Goal: Transaction & Acquisition: Purchase product/service

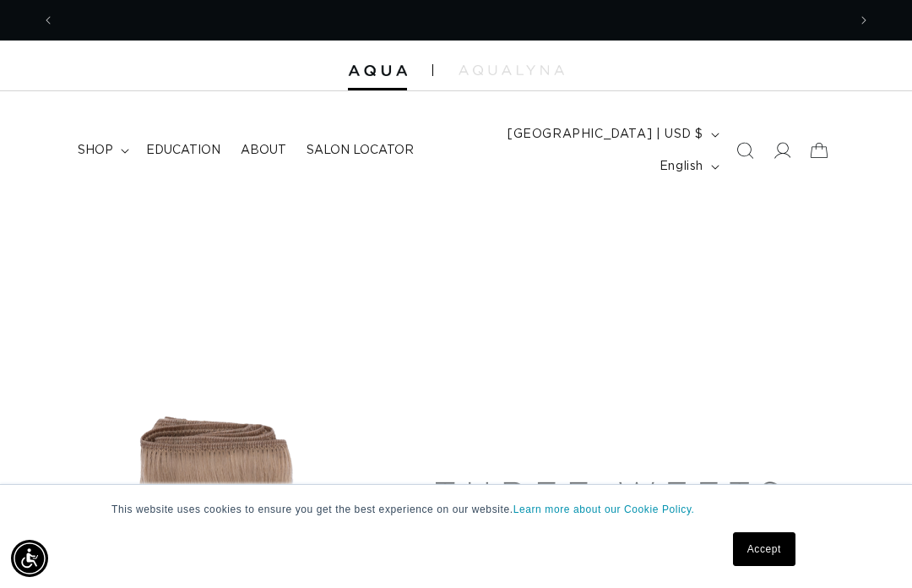
scroll to position [0, 792]
click at [764, 551] on link "Accept" at bounding box center [764, 549] width 62 height 34
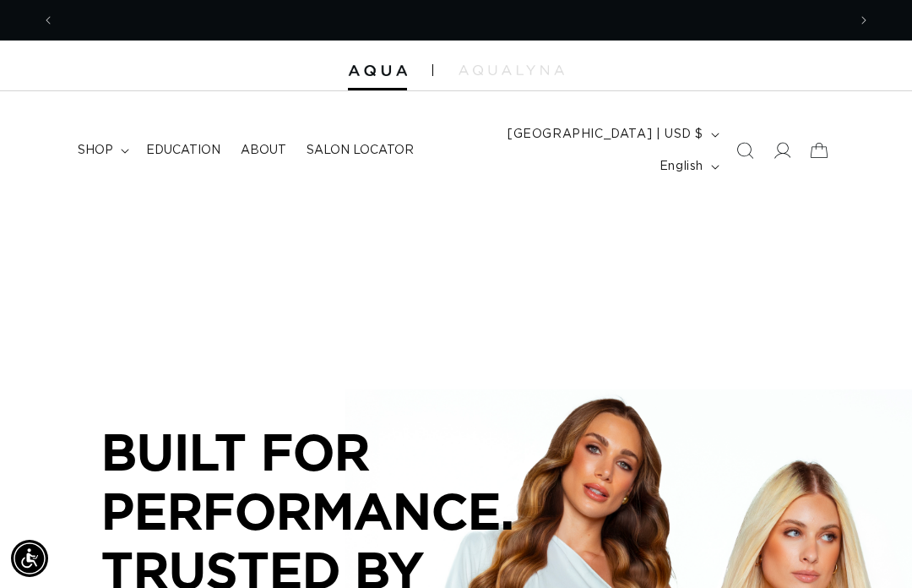
scroll to position [0, 1584]
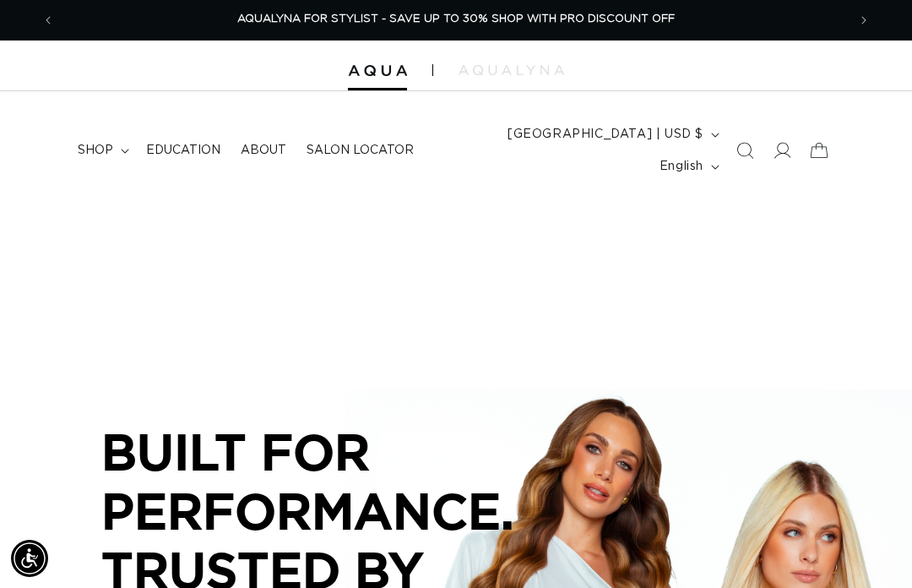
click at [788, 142] on icon at bounding box center [782, 150] width 17 height 17
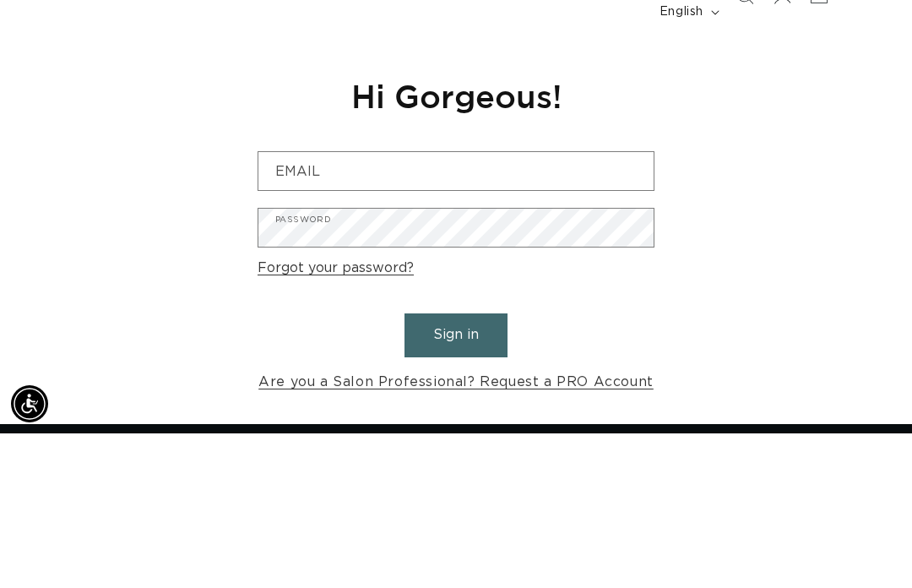
scroll to position [0, 792]
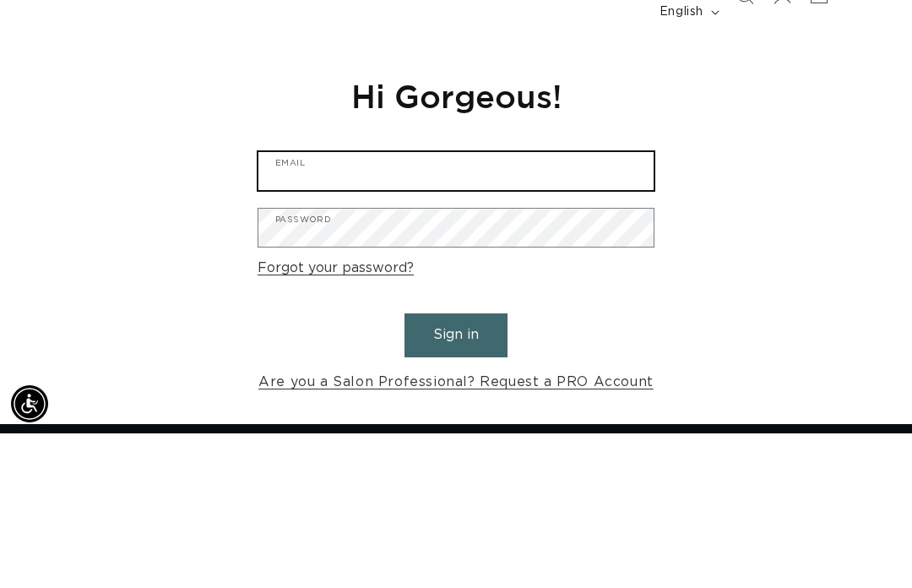
type input "beneshkate@yahoo.com"
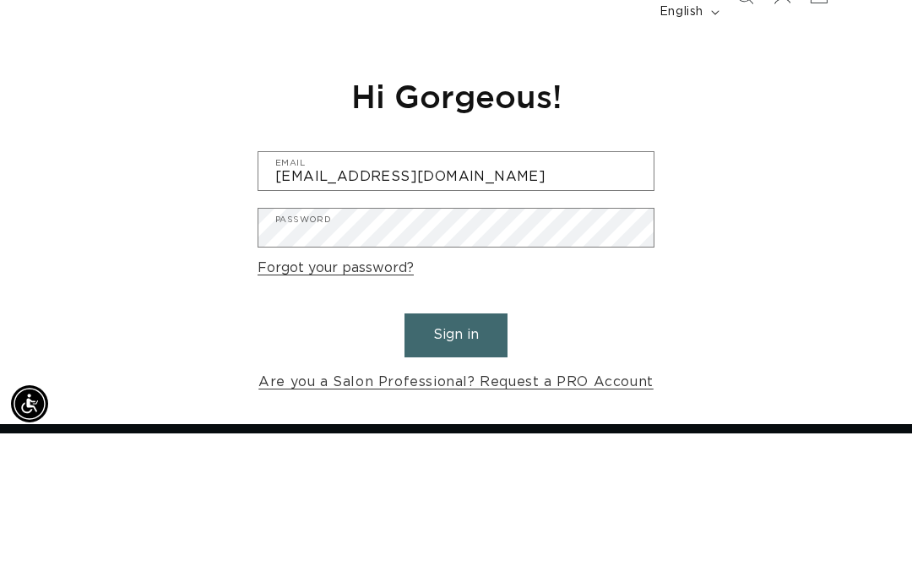
click at [456, 468] on button "Sign in" at bounding box center [456, 489] width 103 height 43
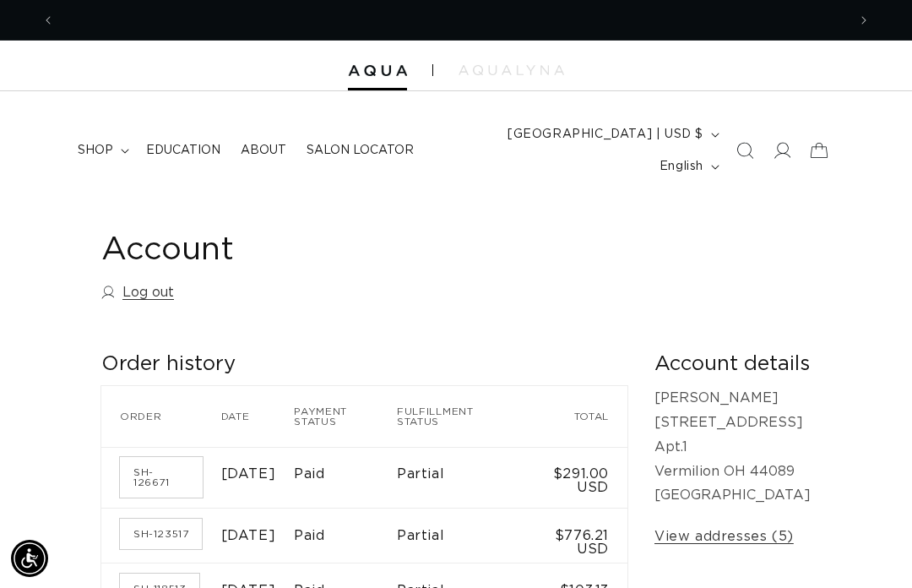
scroll to position [0, 1584]
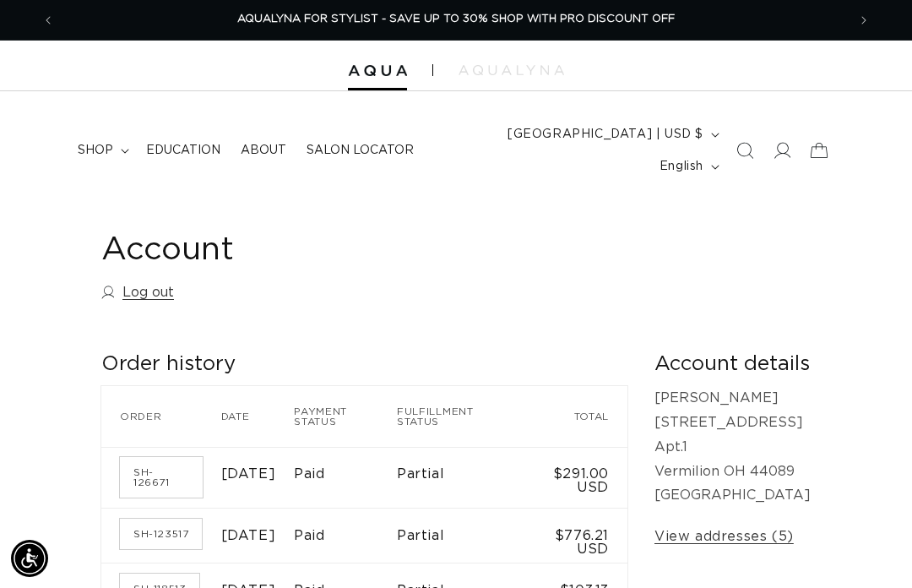
click at [117, 133] on summary "shop" at bounding box center [102, 150] width 68 height 35
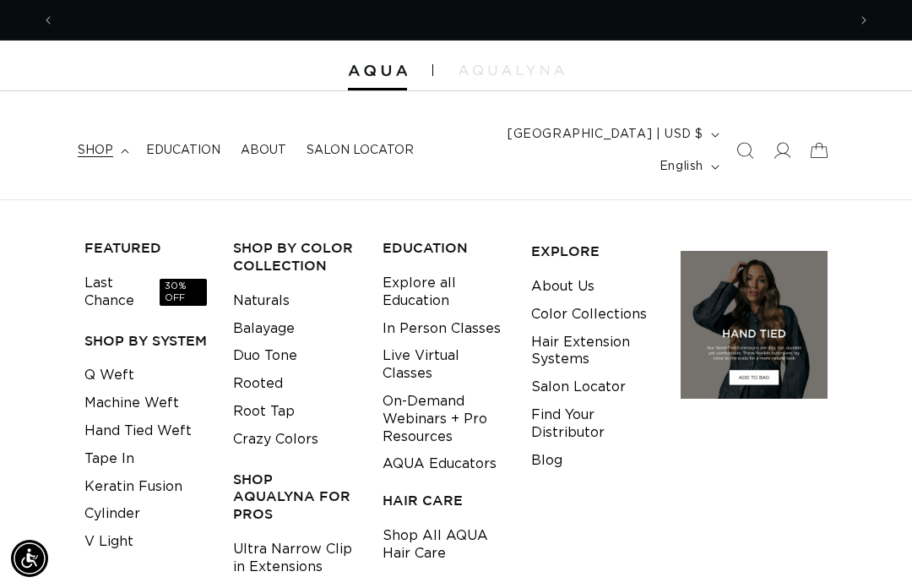
scroll to position [0, 0]
click at [105, 445] on link "Tape In" at bounding box center [109, 459] width 50 height 28
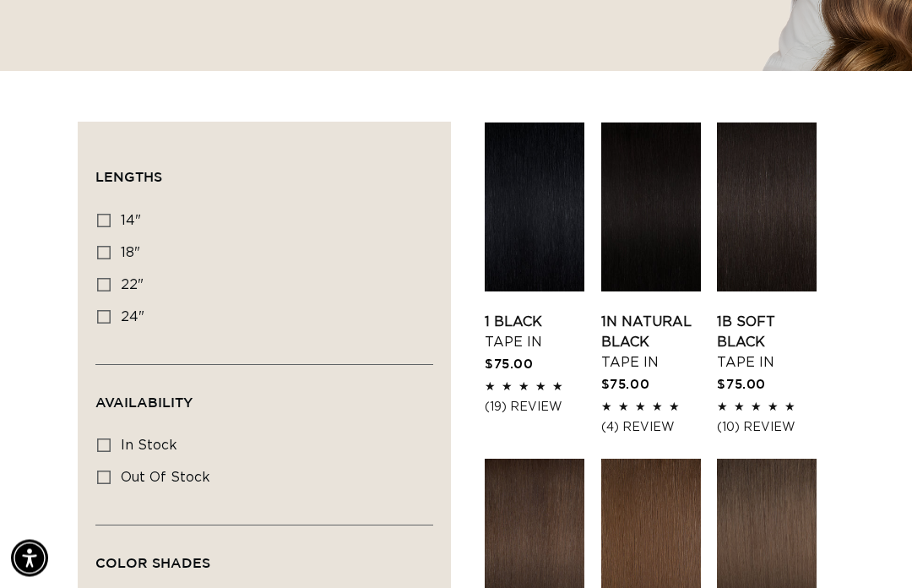
scroll to position [508, 0]
click at [107, 237] on label "18" 18" (49 products)" at bounding box center [259, 253] width 324 height 32
click at [107, 246] on input "18" 18" (49 products)" at bounding box center [104, 253] width 14 height 14
checkbox input "true"
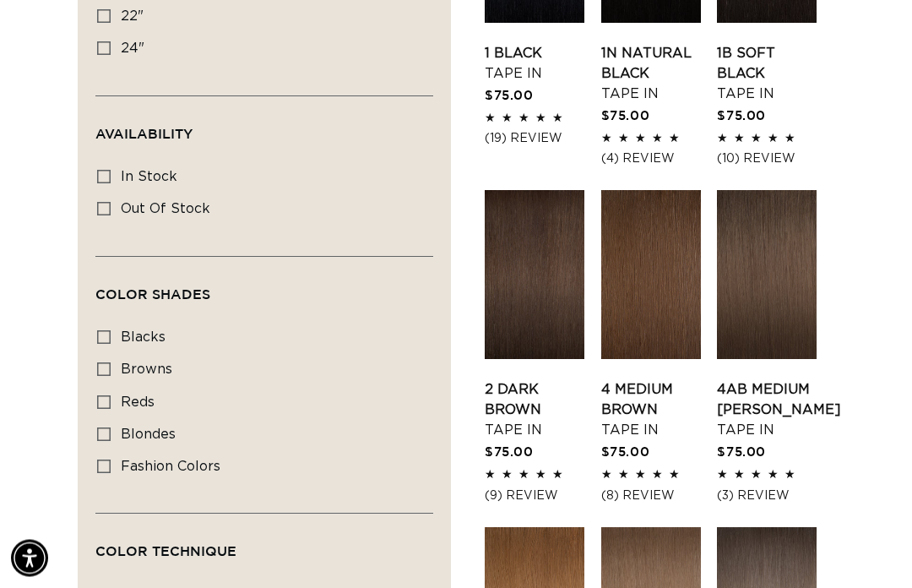
scroll to position [777, 0]
click at [109, 362] on icon at bounding box center [104, 369] width 14 height 14
click at [109, 362] on input "browns browns (26 products)" at bounding box center [104, 369] width 14 height 14
checkbox input "true"
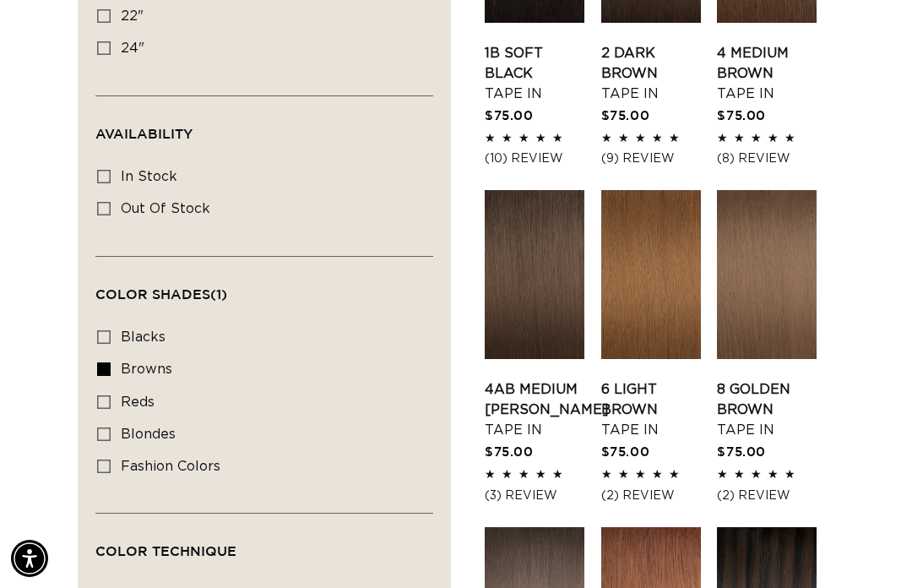
click at [644, 379] on link "6 Light Brown Tape In" at bounding box center [651, 409] width 100 height 61
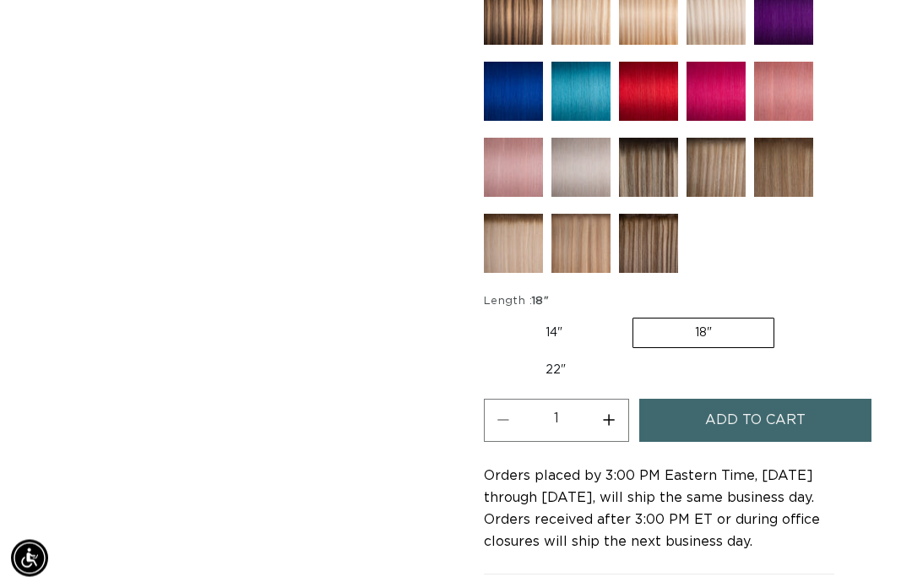
click at [611, 399] on button "Increase quantity for 6 Light Brown - Tape In" at bounding box center [609, 420] width 38 height 43
click at [609, 399] on button "Increase quantity for 6 Light Brown - Tape In" at bounding box center [609, 420] width 38 height 43
type input "3"
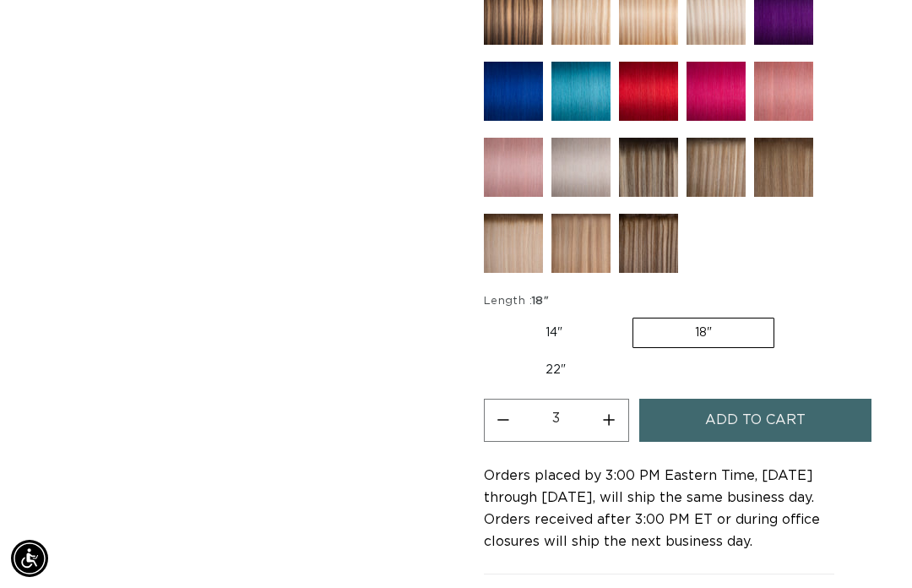
click at [714, 399] on span "Add to cart" at bounding box center [755, 420] width 101 height 43
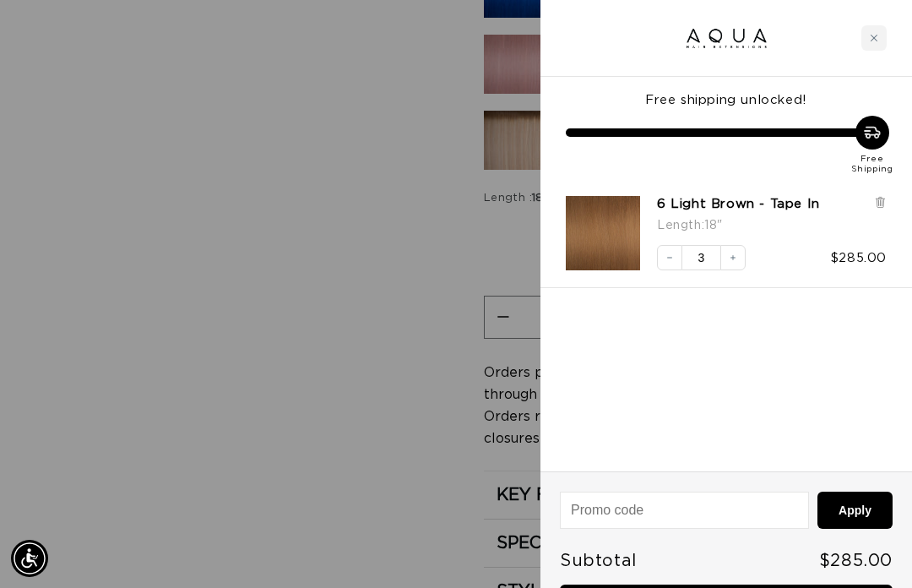
scroll to position [0, 1584]
click at [876, 30] on div "Close cart" at bounding box center [873, 37] width 25 height 25
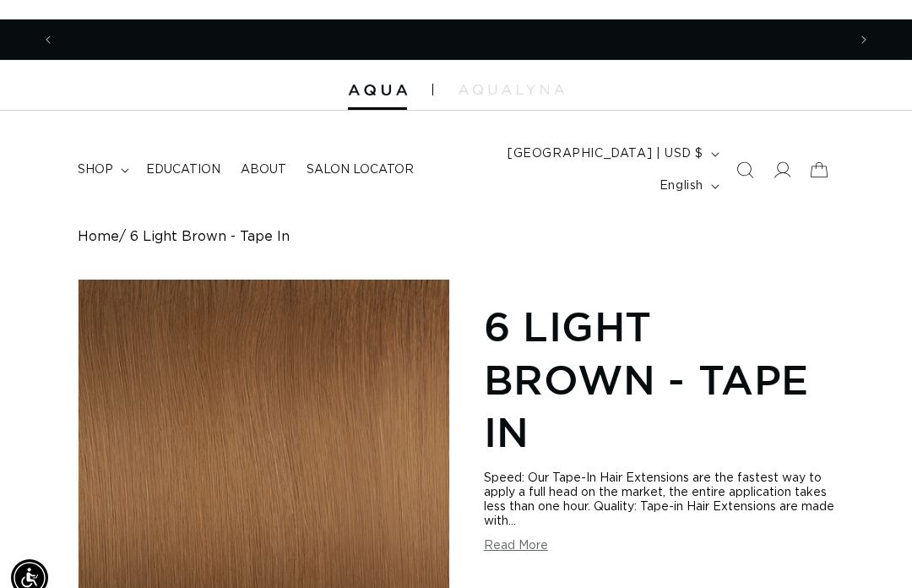
scroll to position [0, 0]
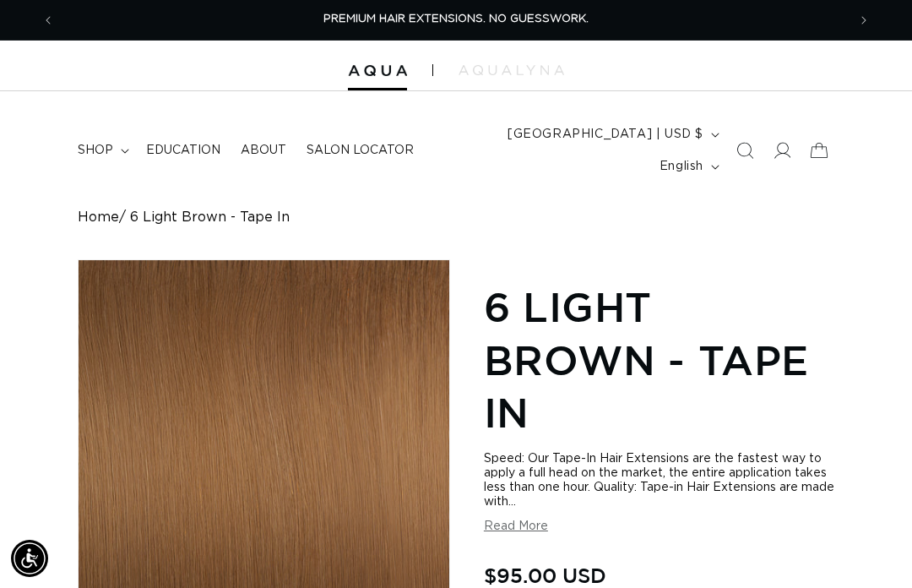
click at [786, 142] on icon at bounding box center [782, 150] width 17 height 17
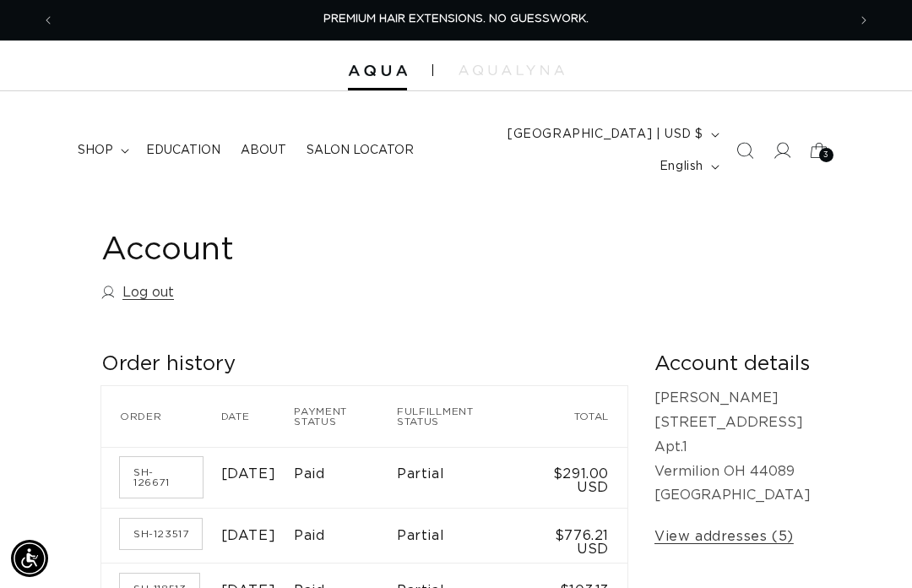
click at [828, 148] on span "3" at bounding box center [826, 155] width 6 height 14
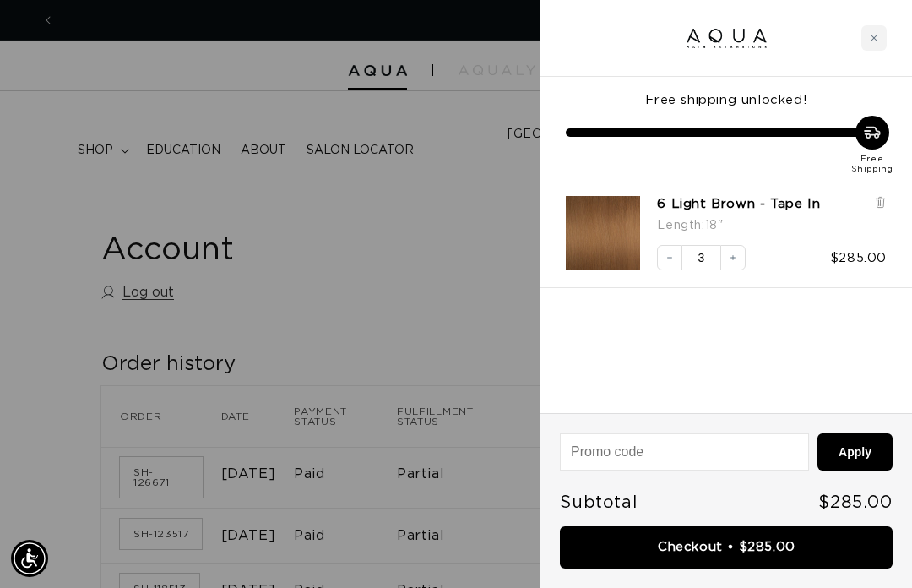
scroll to position [0, 1584]
click at [867, 35] on div "Close cart" at bounding box center [873, 37] width 25 height 25
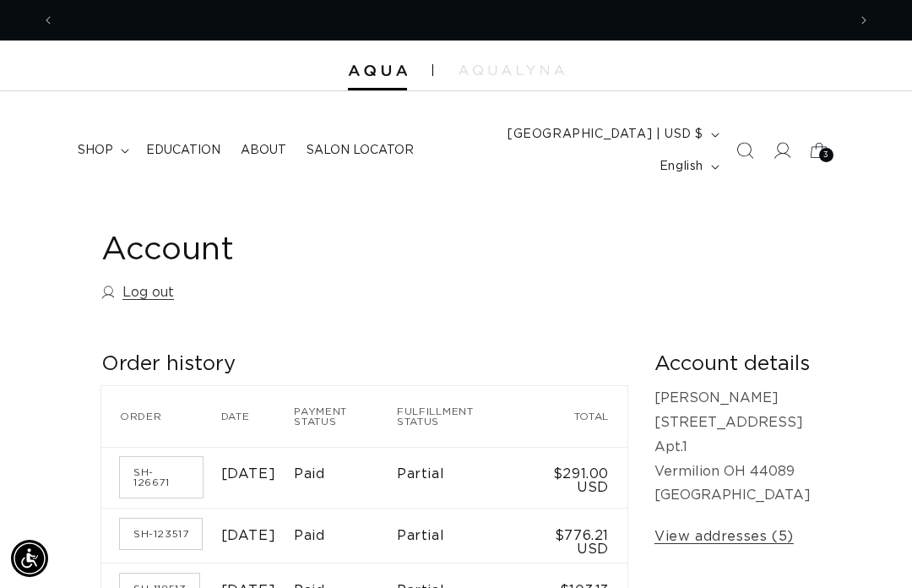
scroll to position [0, 0]
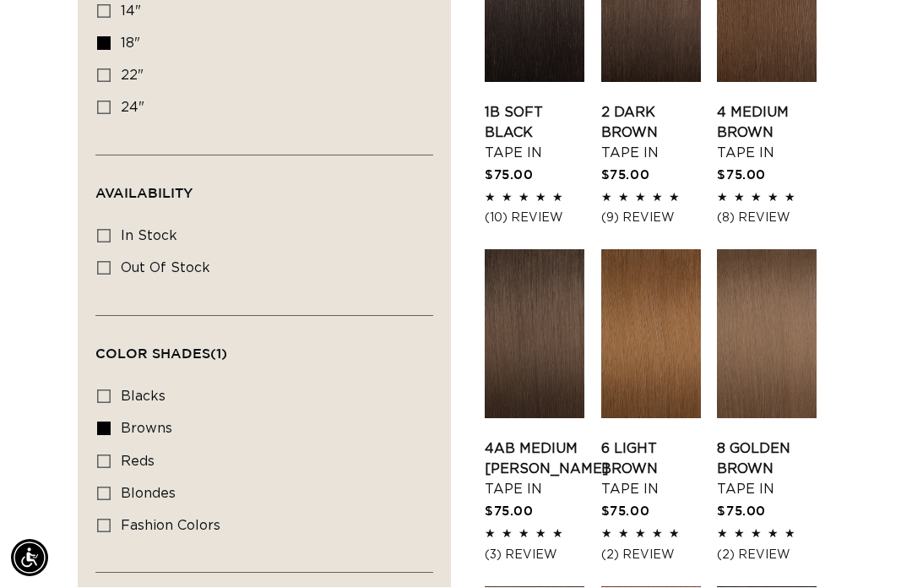
scroll to position [718, 0]
click at [776, 102] on link "4 Medium Brown Tape In" at bounding box center [767, 132] width 100 height 61
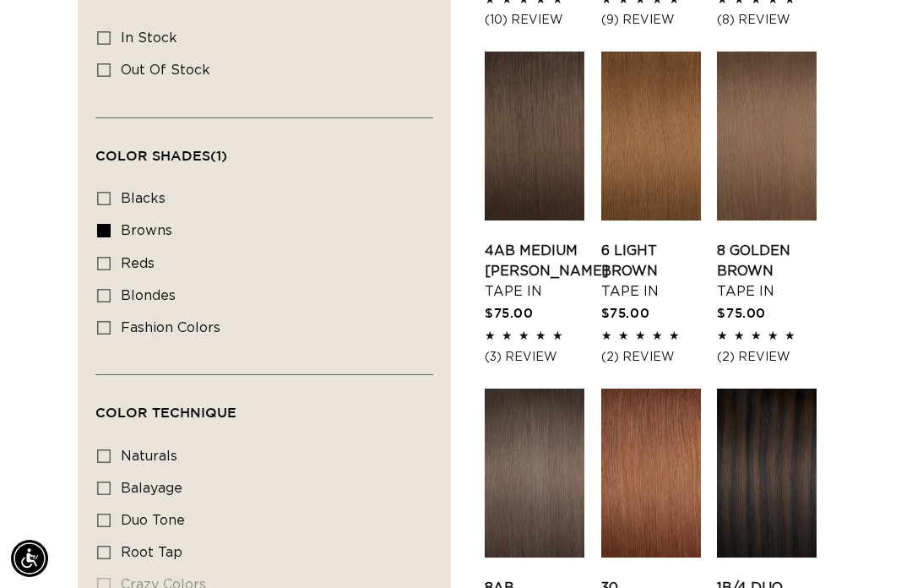
scroll to position [0, 1584]
